Goal: Transaction & Acquisition: Purchase product/service

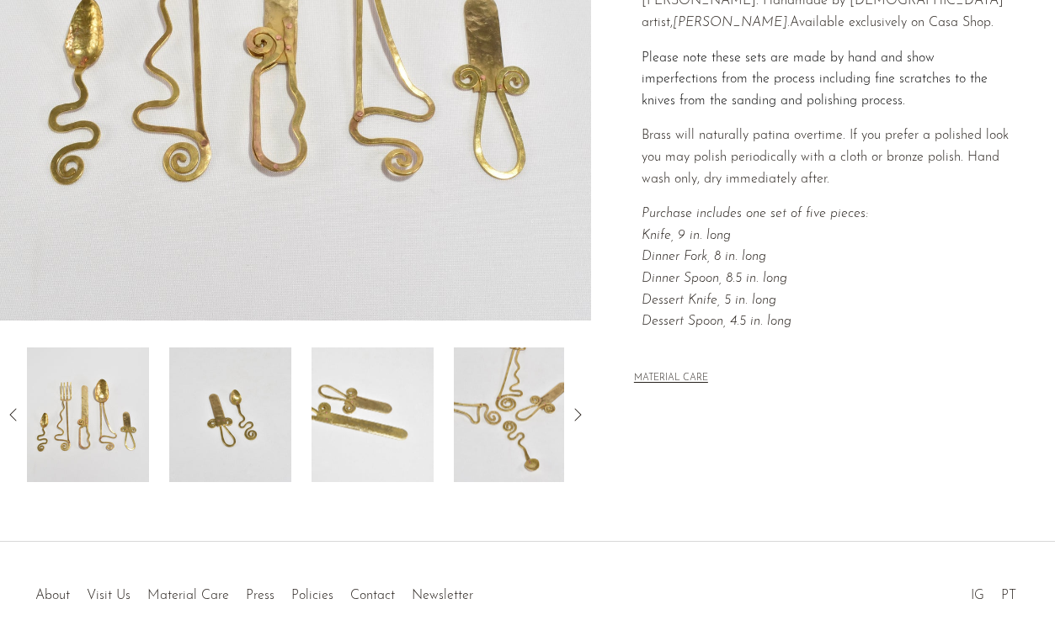
scroll to position [367, 0]
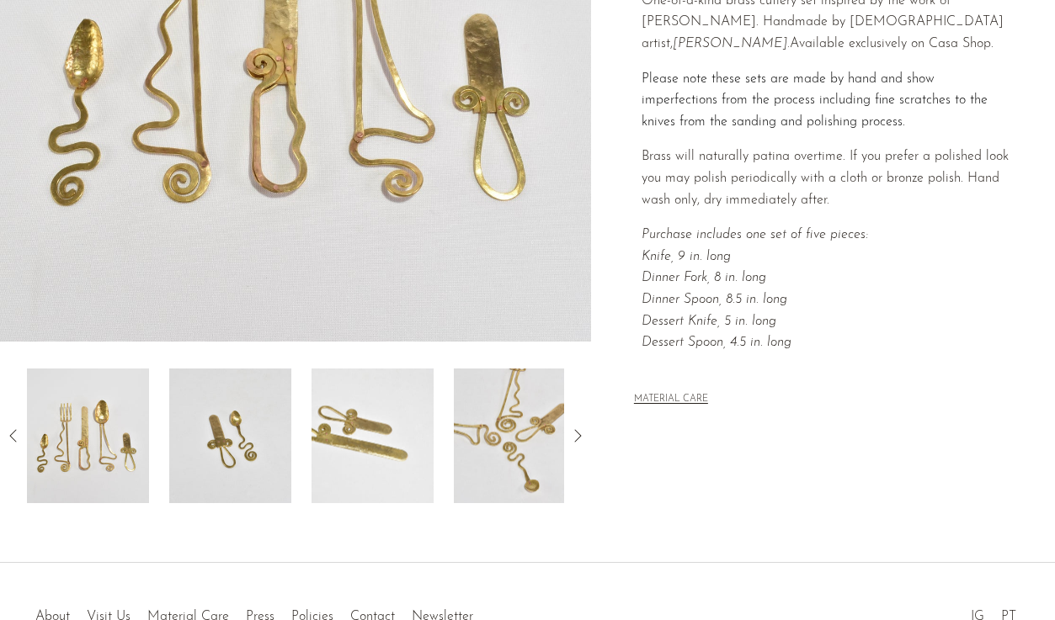
click at [576, 431] on icon at bounding box center [577, 435] width 7 height 13
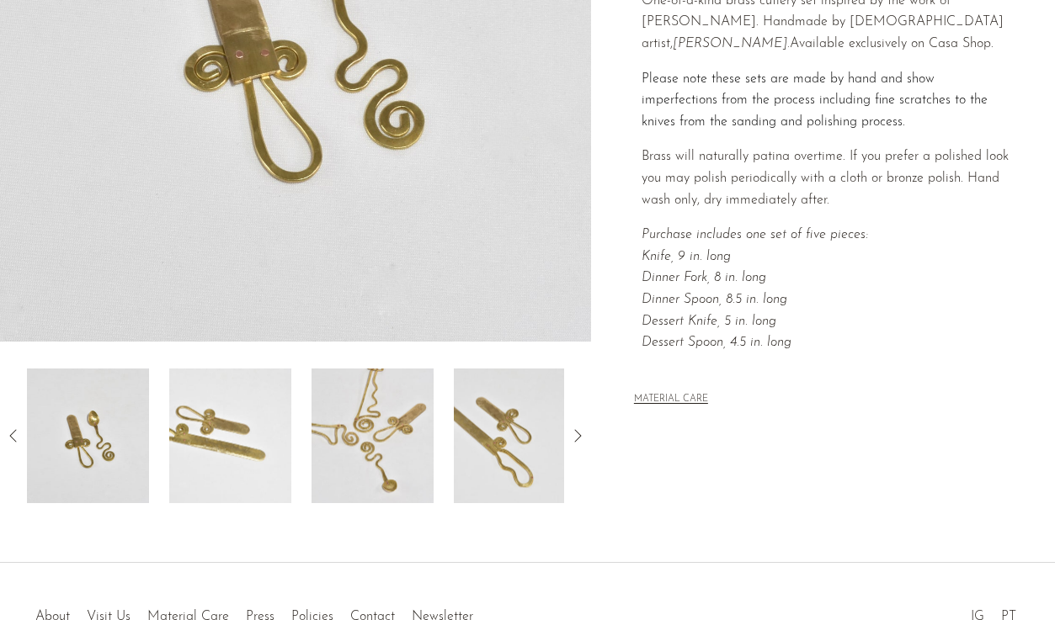
click at [576, 431] on icon at bounding box center [577, 435] width 7 height 13
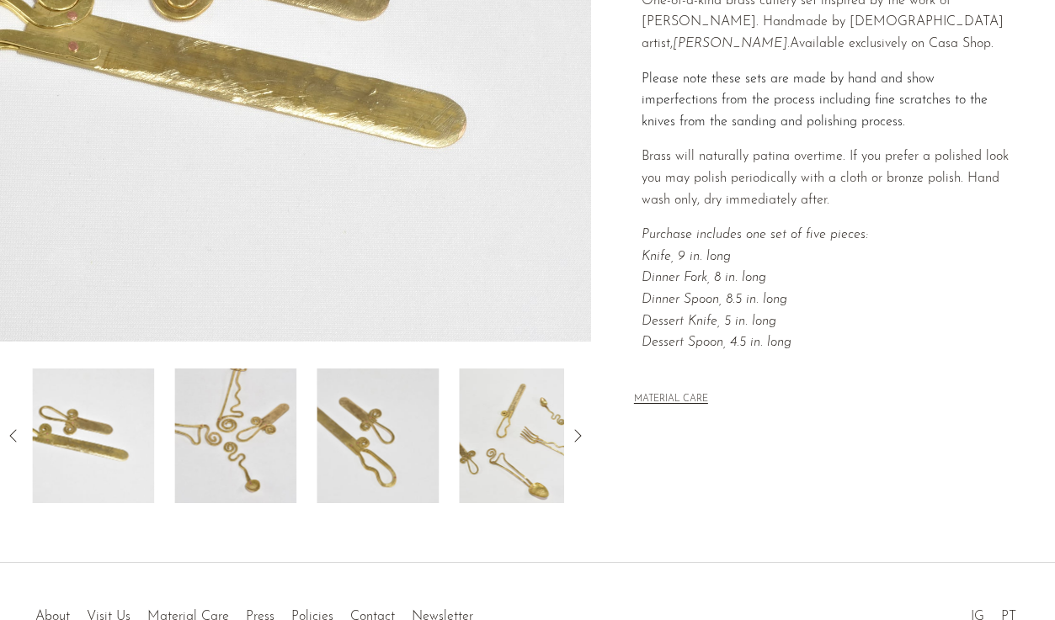
click at [576, 431] on icon at bounding box center [577, 435] width 7 height 13
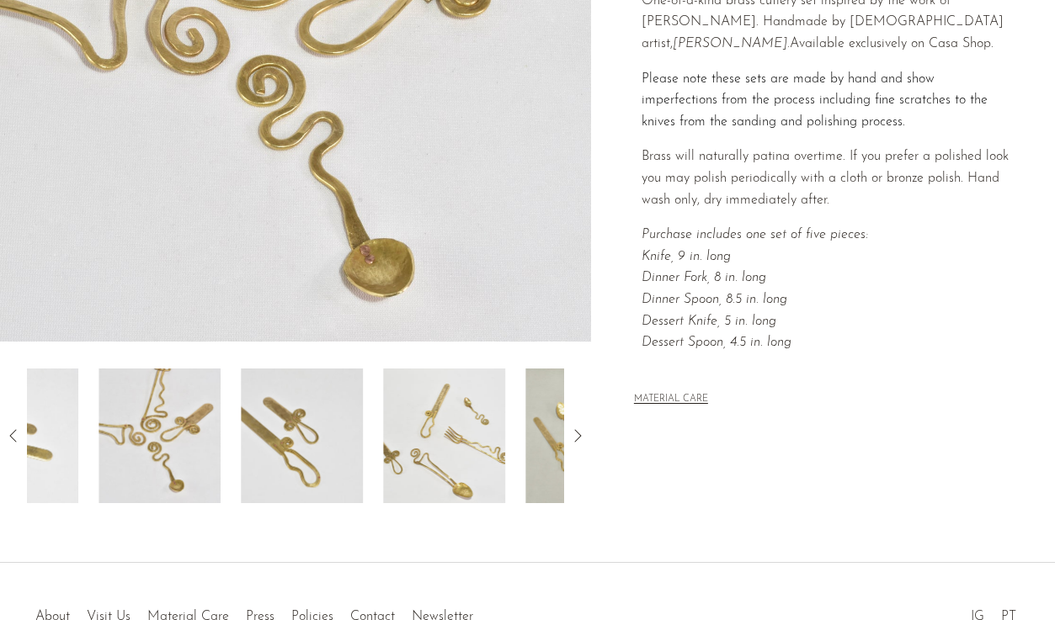
click at [576, 431] on icon at bounding box center [577, 435] width 7 height 13
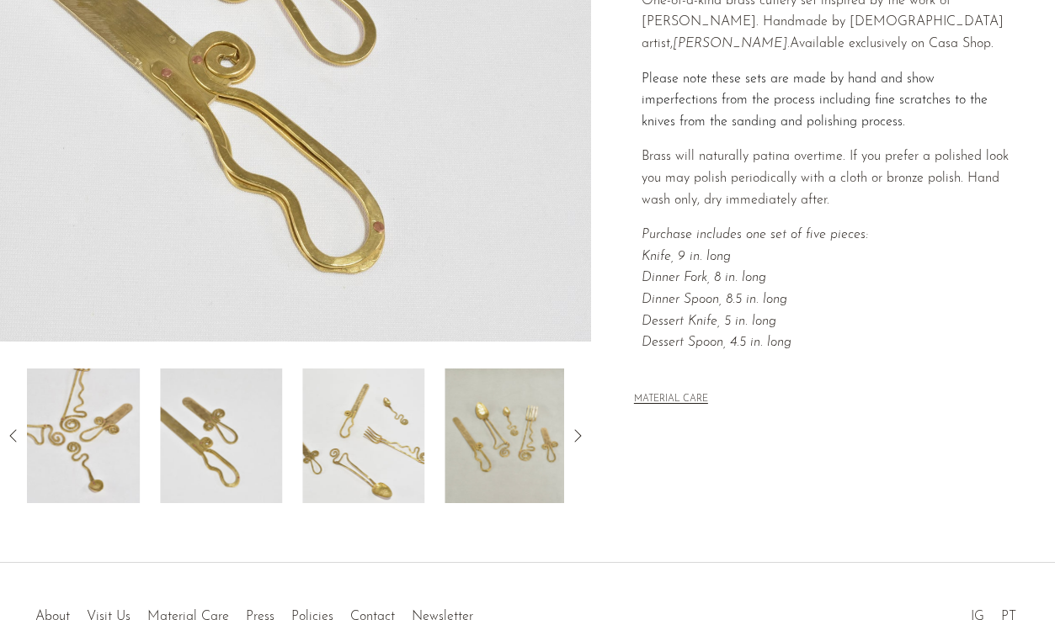
copy nav "Collections"
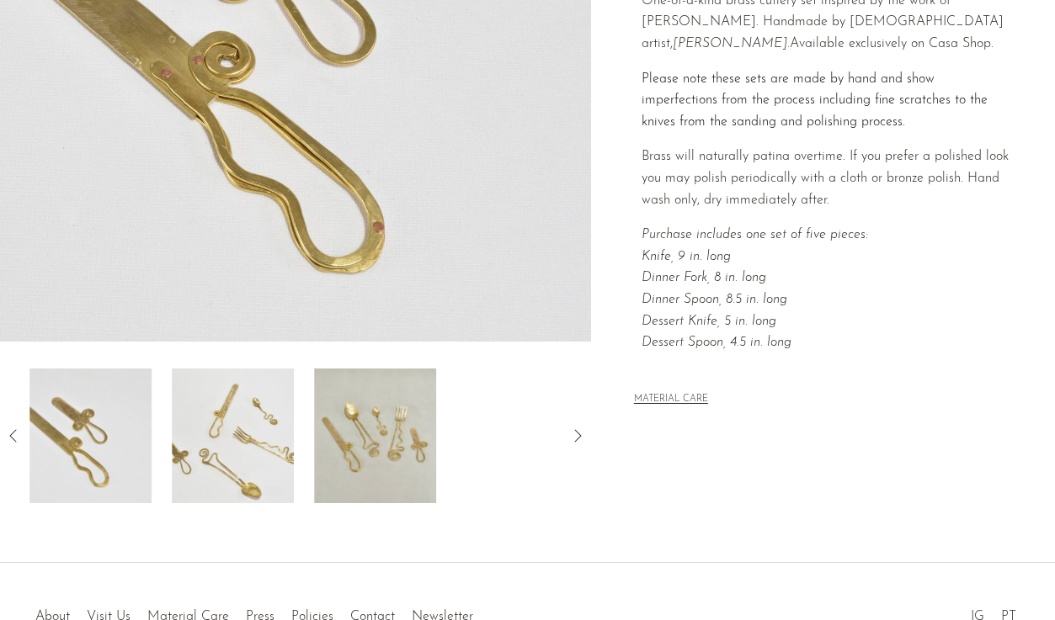
click at [576, 431] on icon at bounding box center [577, 435] width 7 height 13
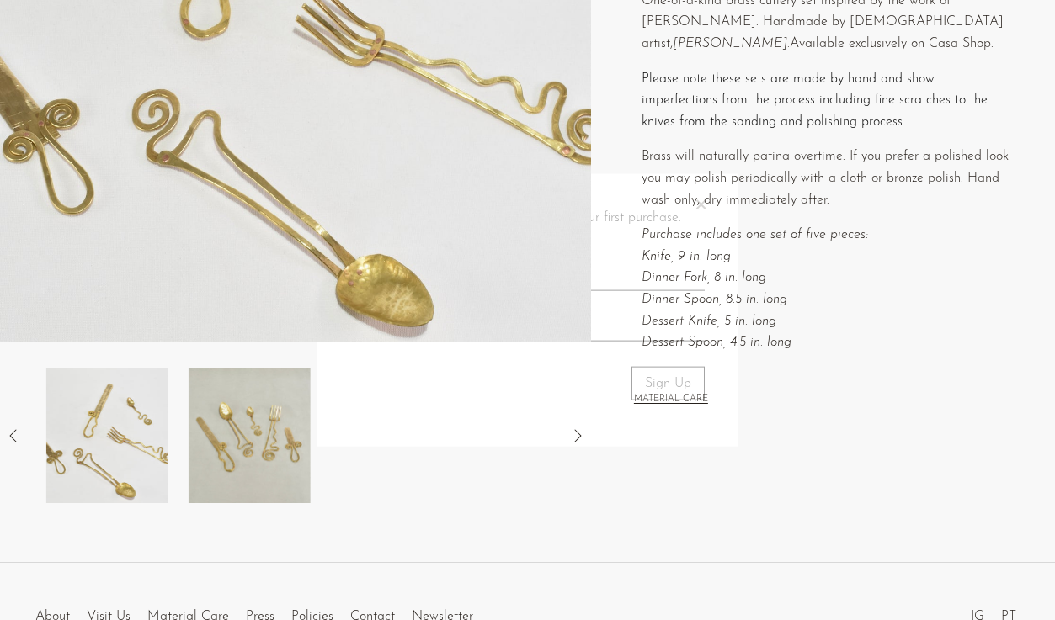
click at [576, 431] on div "Join our newsletter and receive 10% off your first purchase. × Sign Up" at bounding box center [527, 310] width 421 height 274
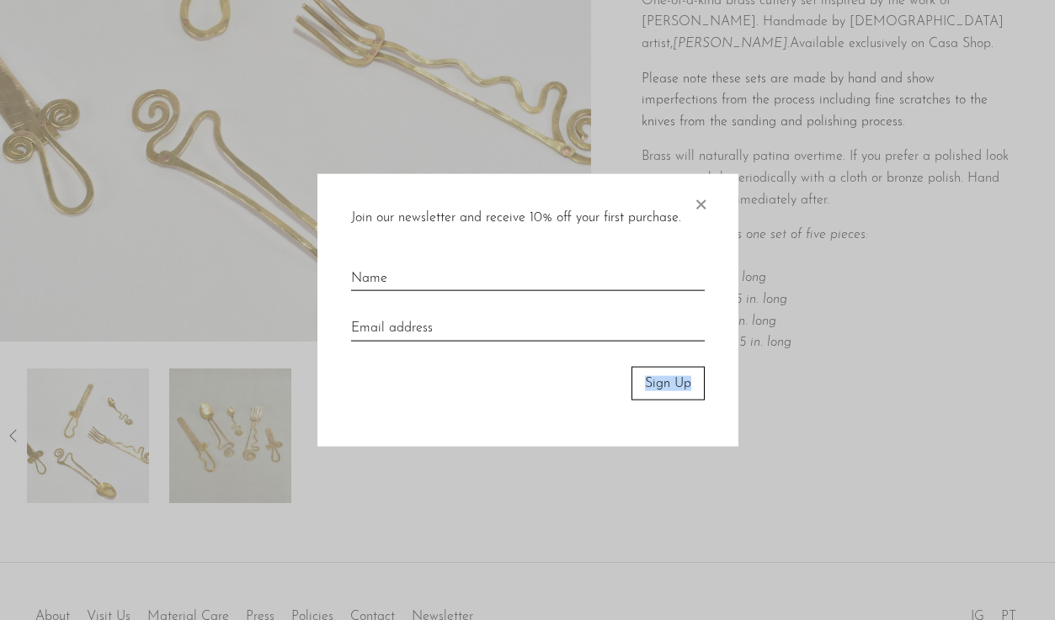
click at [701, 203] on span "×" at bounding box center [700, 200] width 17 height 54
